Goal: Use online tool/utility: Utilize a website feature to perform a specific function

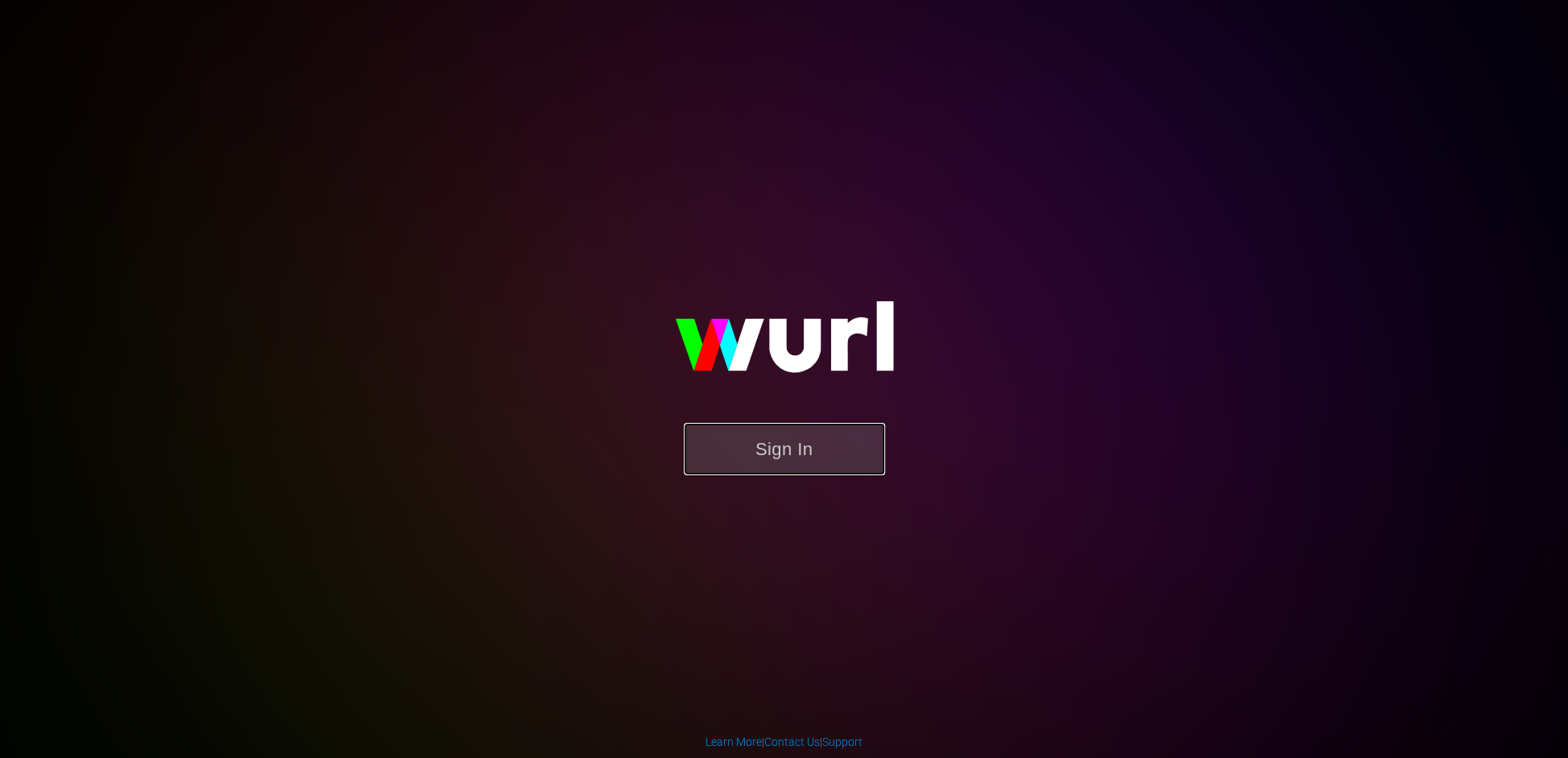
click at [808, 435] on button "Sign In" at bounding box center [784, 449] width 201 height 52
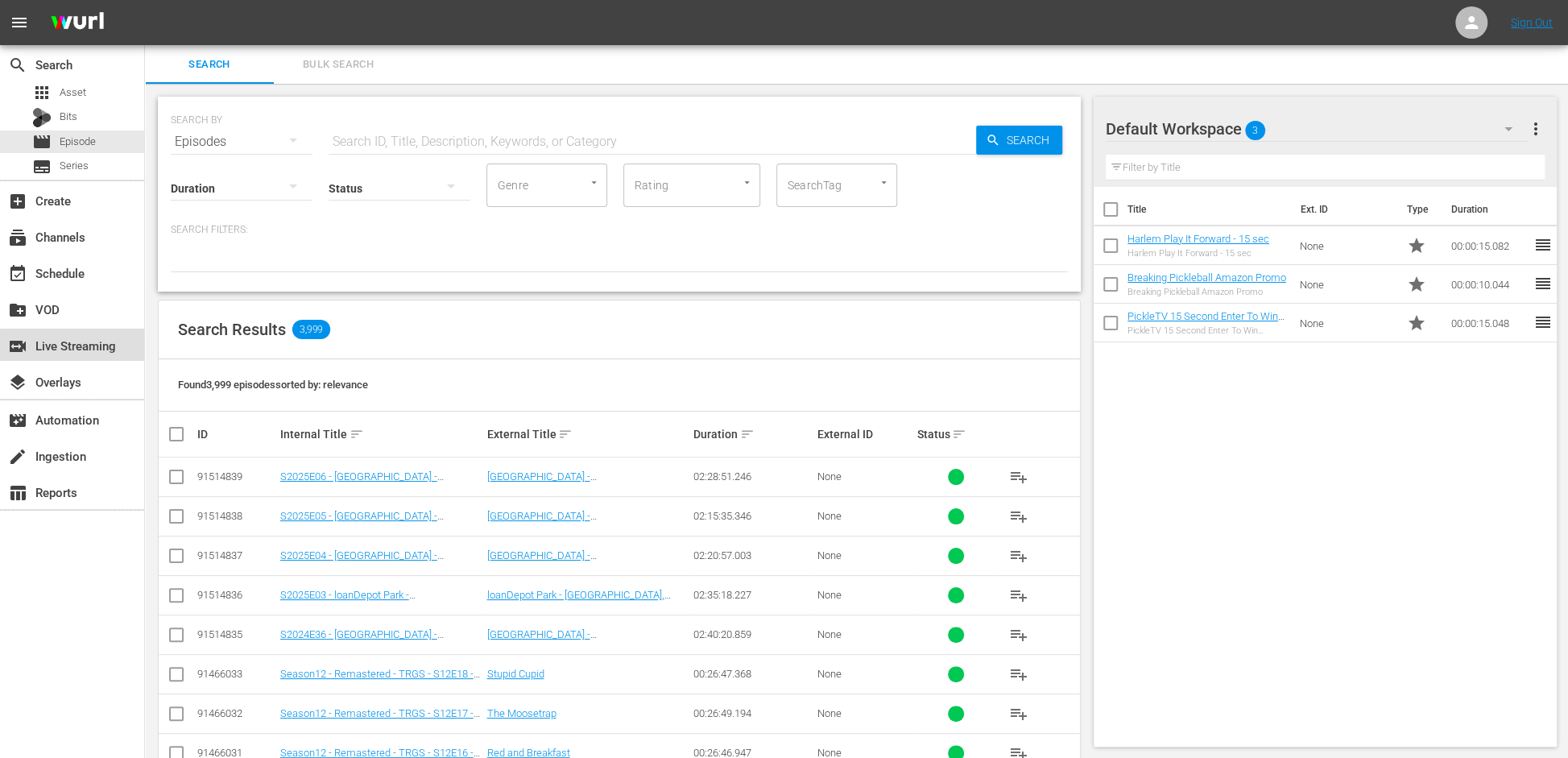
click at [90, 348] on div "switch_video Live Streaming" at bounding box center [44, 343] width 90 height 14
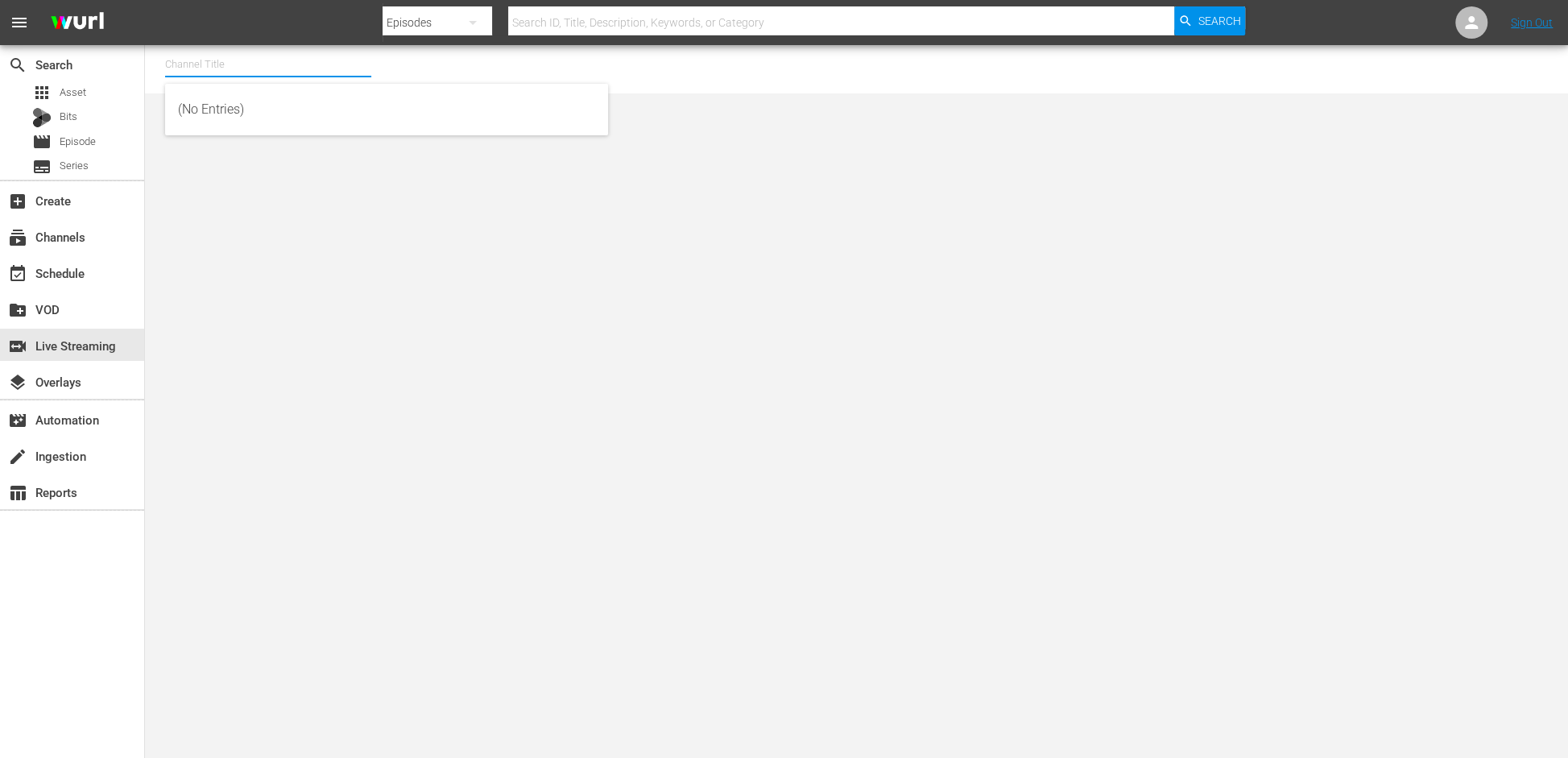
click at [204, 58] on input "text" at bounding box center [268, 64] width 206 height 39
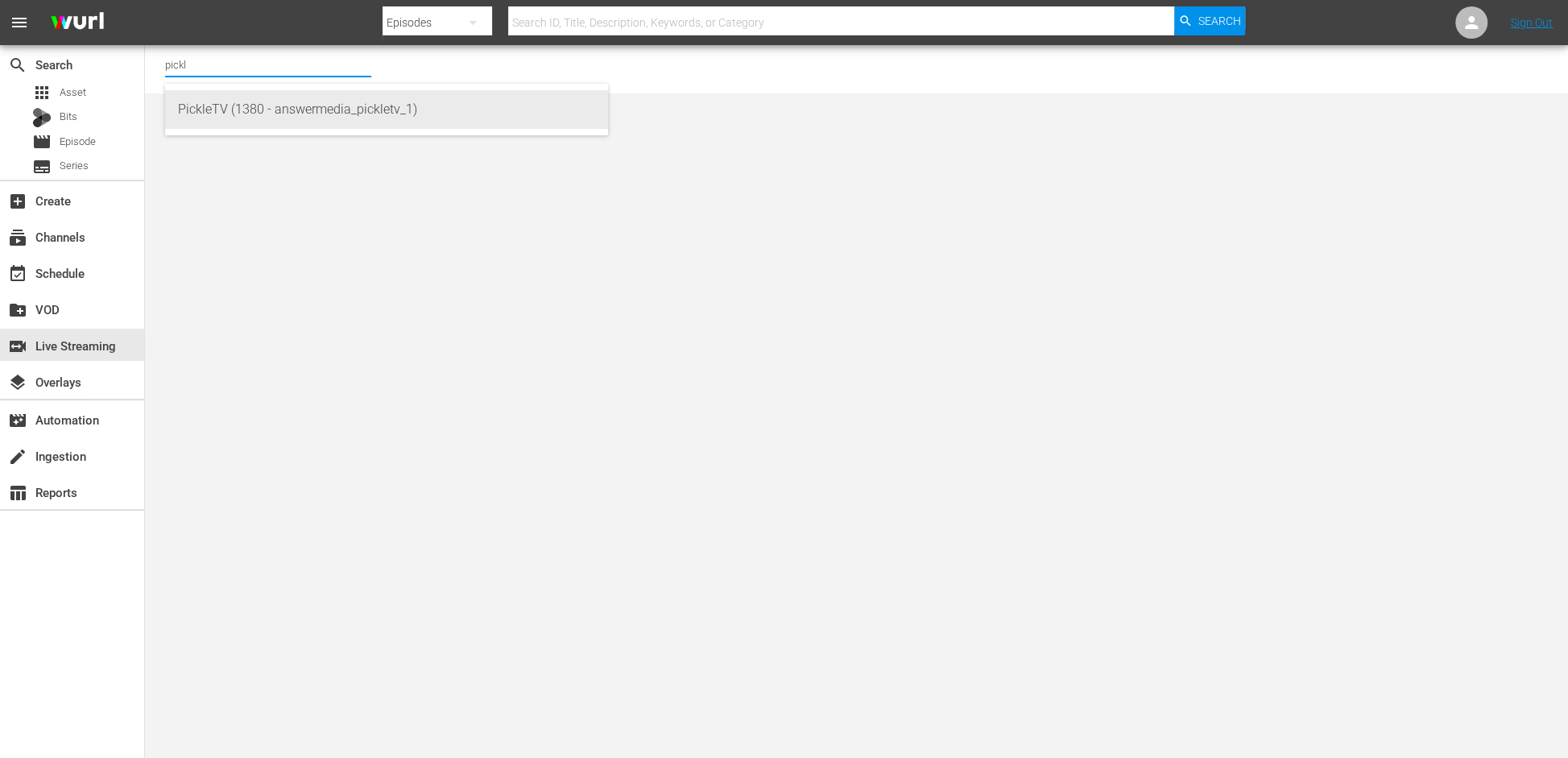
click at [234, 101] on div "PickleTV (1380 - answermedia_pickletv_1)" at bounding box center [386, 109] width 418 height 39
type input "PickleTV (1380 - answermedia_pickletv_1)"
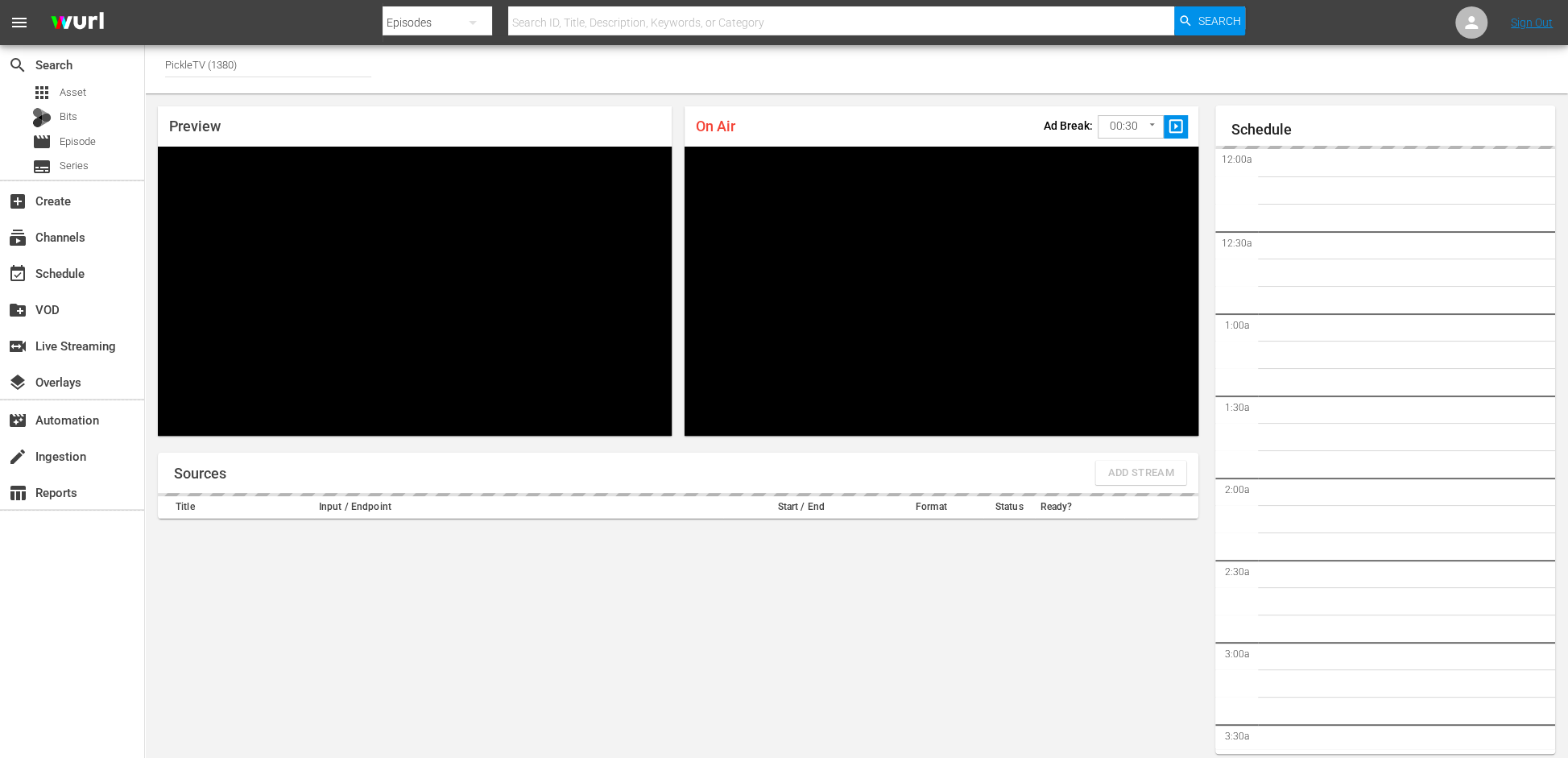
scroll to position [49, 0]
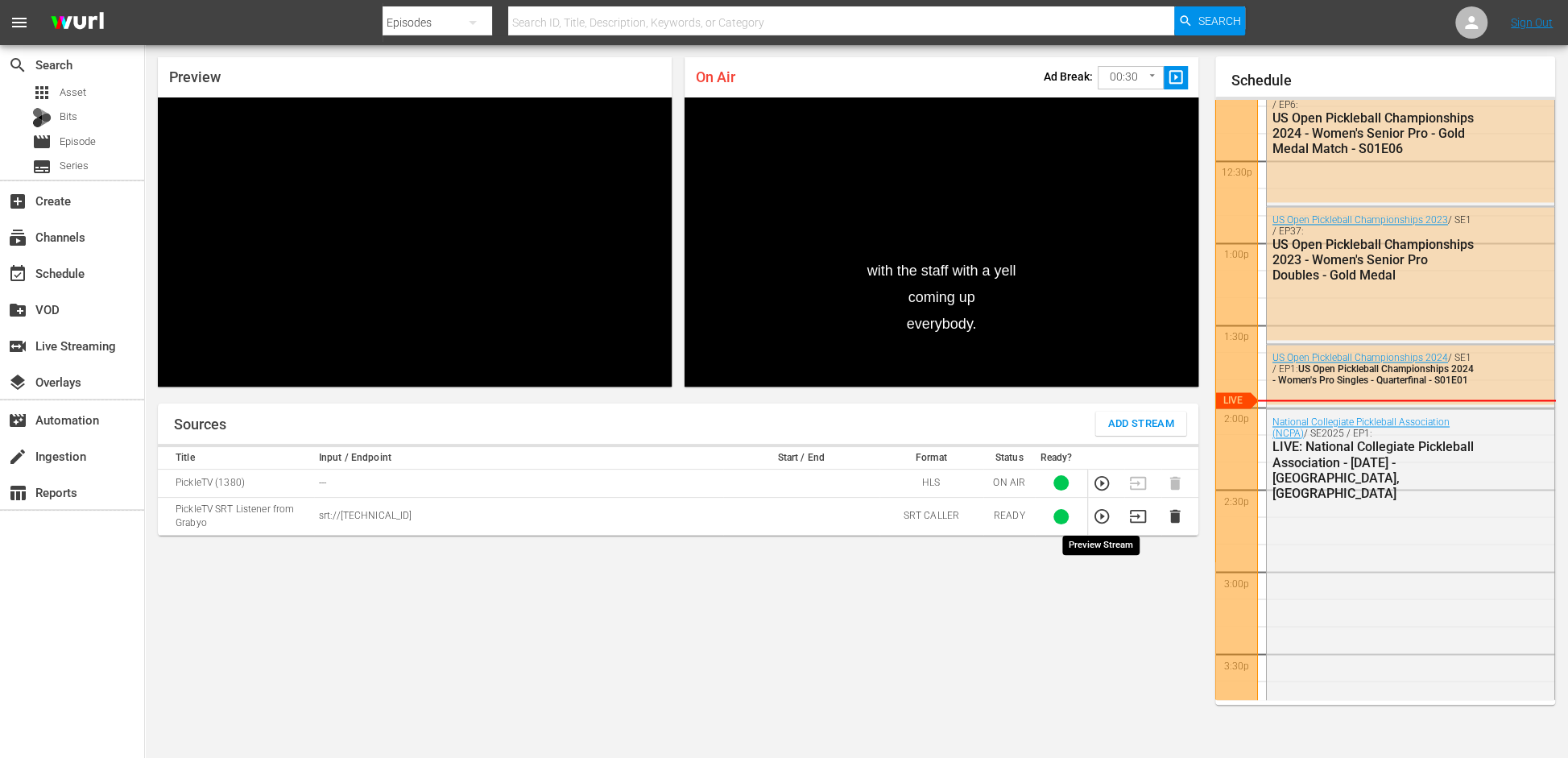
click at [1104, 514] on icon "button" at bounding box center [1101, 516] width 18 height 18
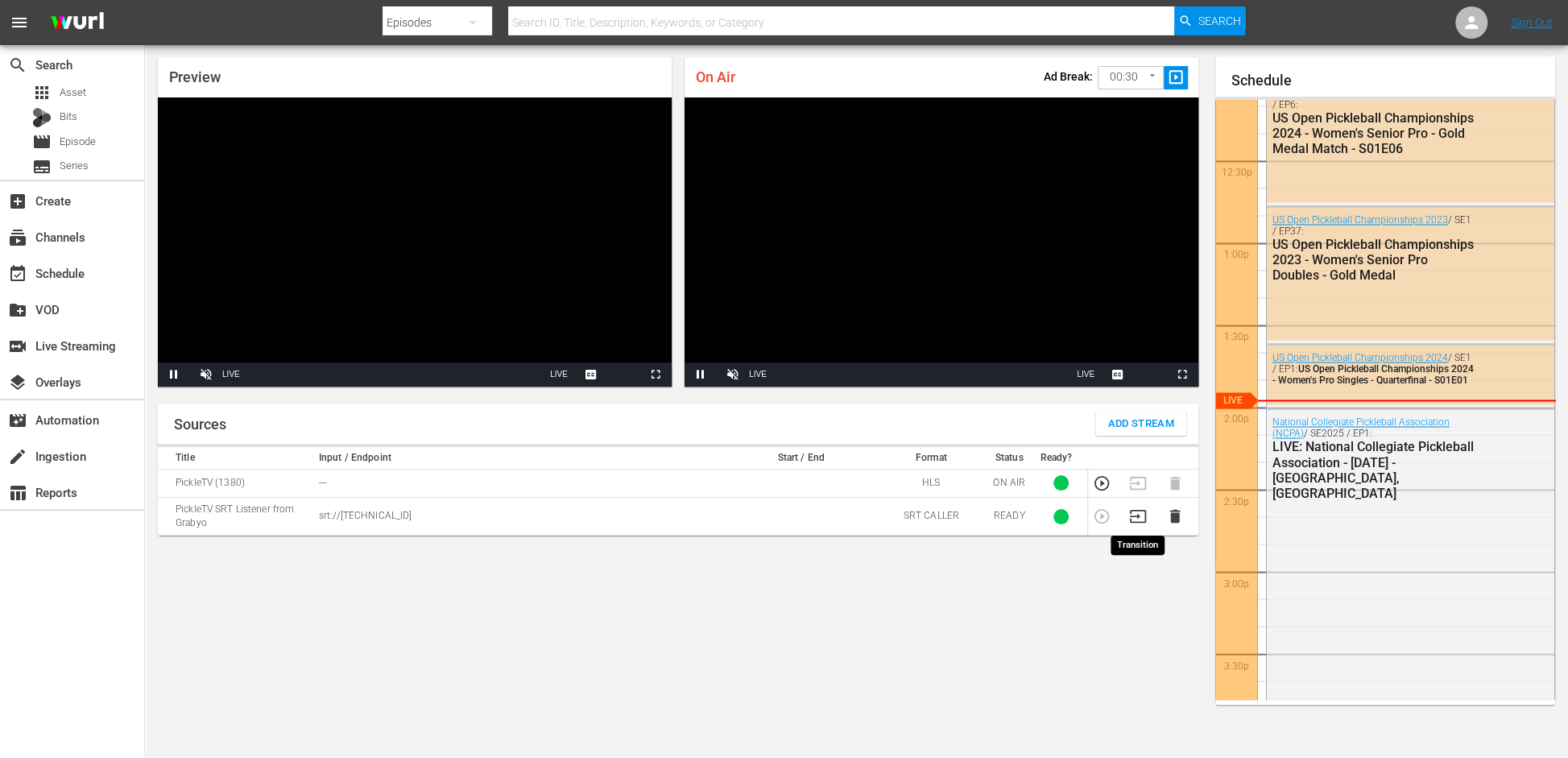
click at [1136, 517] on icon "button" at bounding box center [1137, 516] width 18 height 18
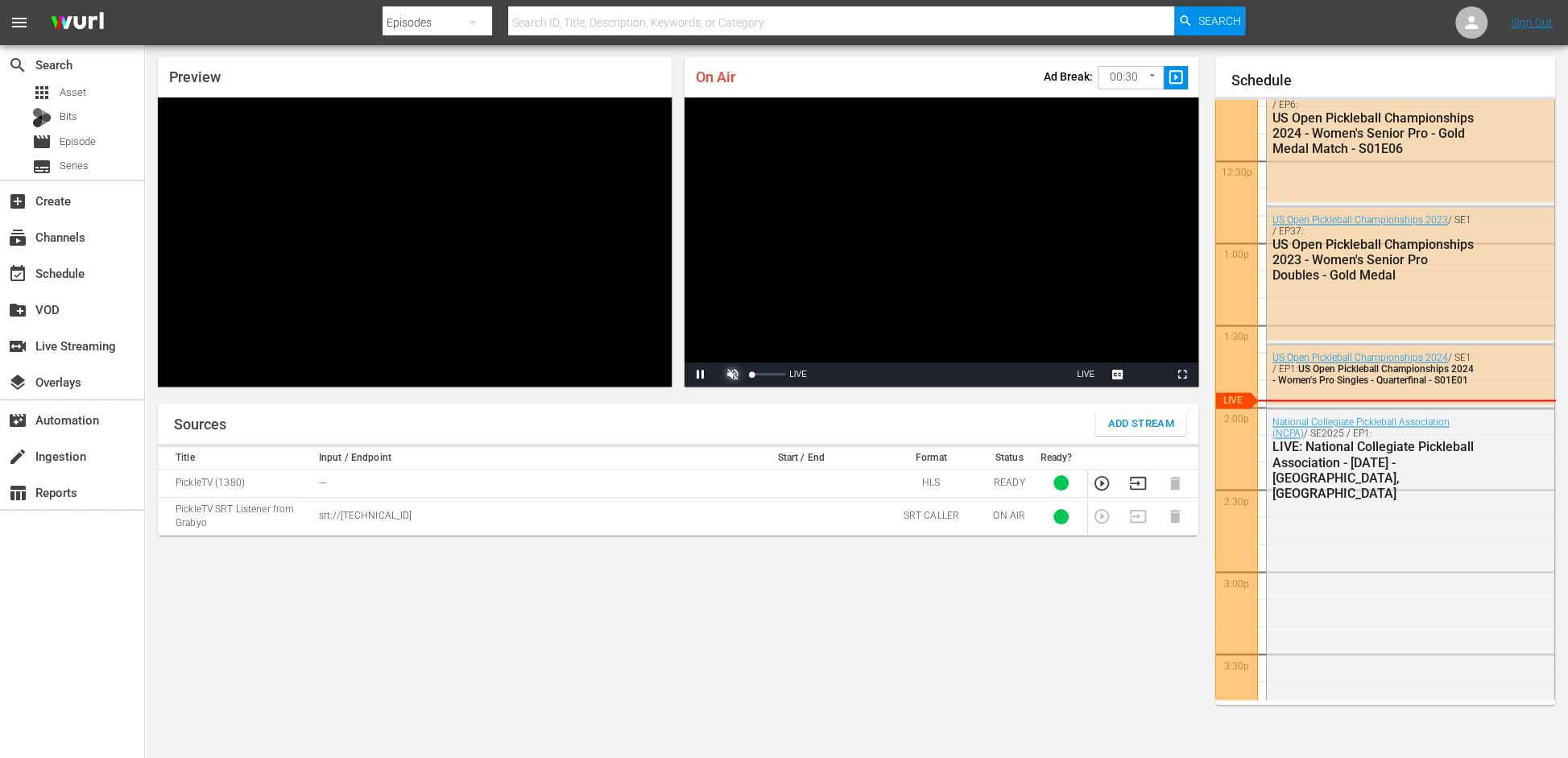
click at [733, 374] on span "Video Player" at bounding box center [733, 374] width 0 height 0
click at [725, 657] on div "Sources Add Stream Title Input / Endpoint Start / End Format Status Ready? Pick…" at bounding box center [678, 575] width 1041 height 342
